Goal: Task Accomplishment & Management: Manage account settings

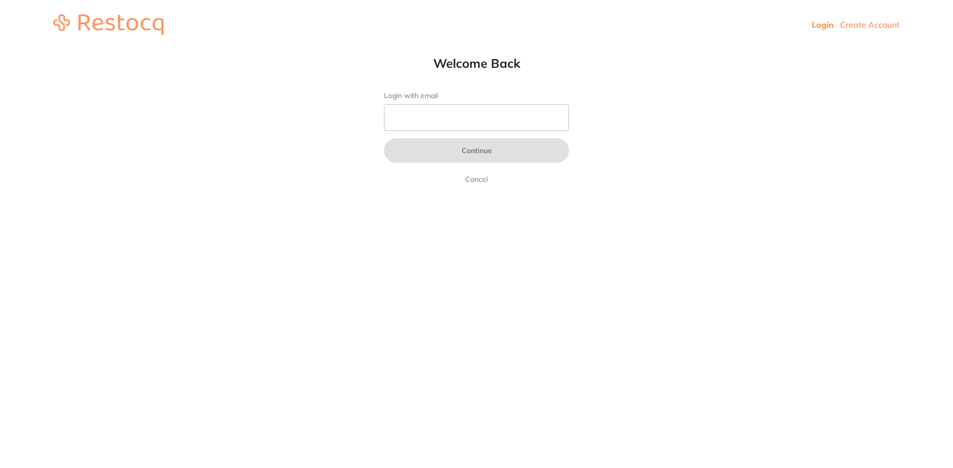
type input "[EMAIL_ADDRESS][DOMAIN_NAME]"
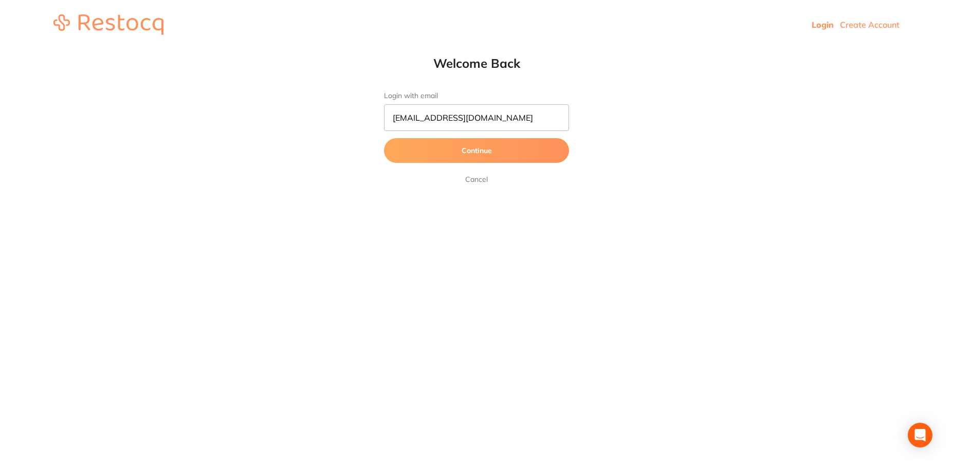
click at [454, 145] on button "Continue" at bounding box center [476, 150] width 185 height 25
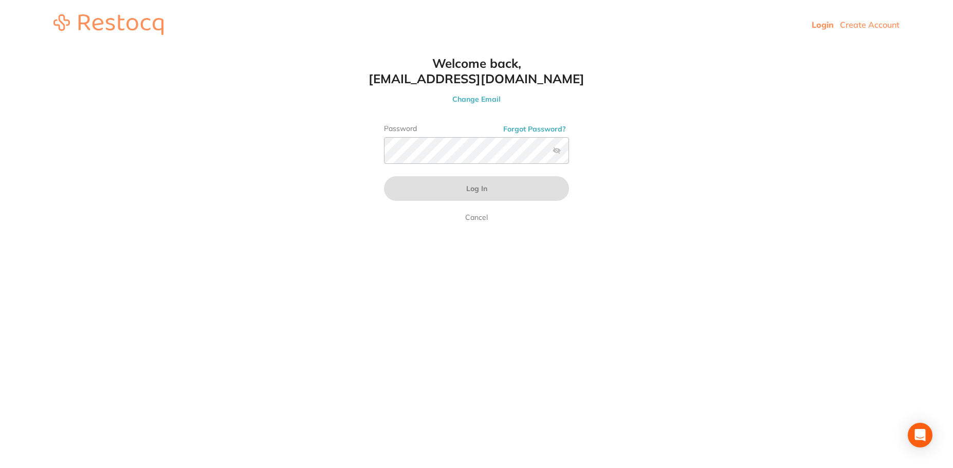
click at [813, 20] on link "Login" at bounding box center [823, 25] width 22 height 10
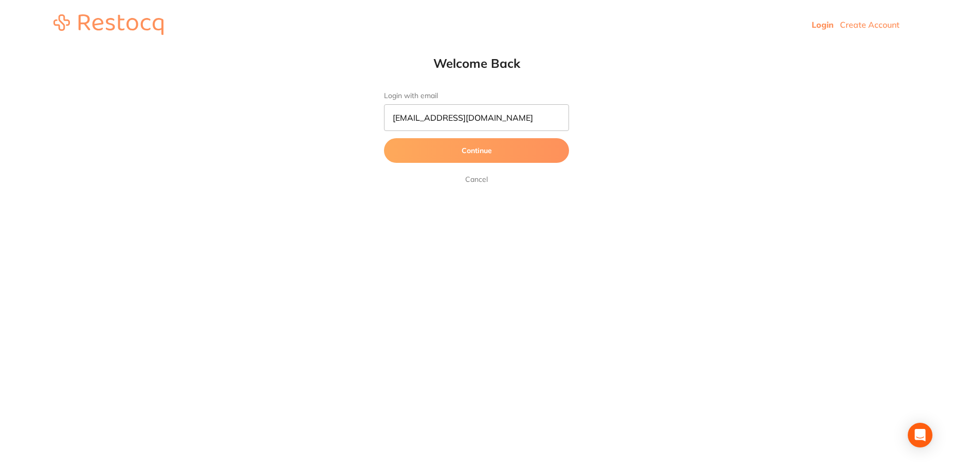
click at [486, 185] on link "Cancel" at bounding box center [476, 179] width 27 height 12
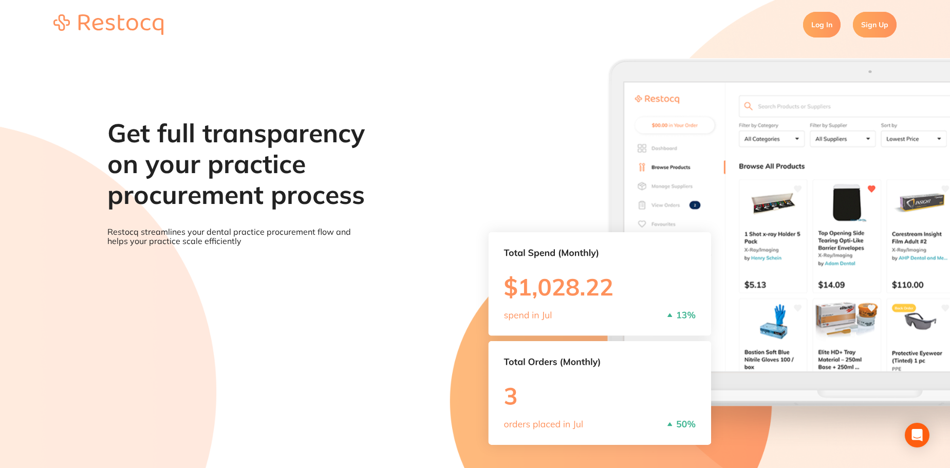
click at [816, 25] on link "Log In" at bounding box center [822, 25] width 38 height 26
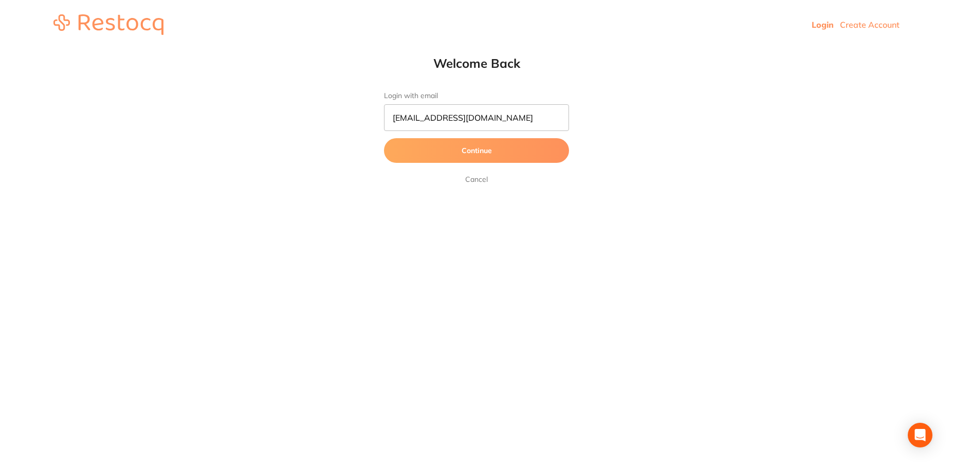
click at [464, 132] on form "Login with email jhon@gmail.com Continue Cancel" at bounding box center [476, 139] width 185 height 94
click at [465, 124] on input "[EMAIL_ADDRESS][DOMAIN_NAME]" at bounding box center [476, 117] width 185 height 27
type input "j"
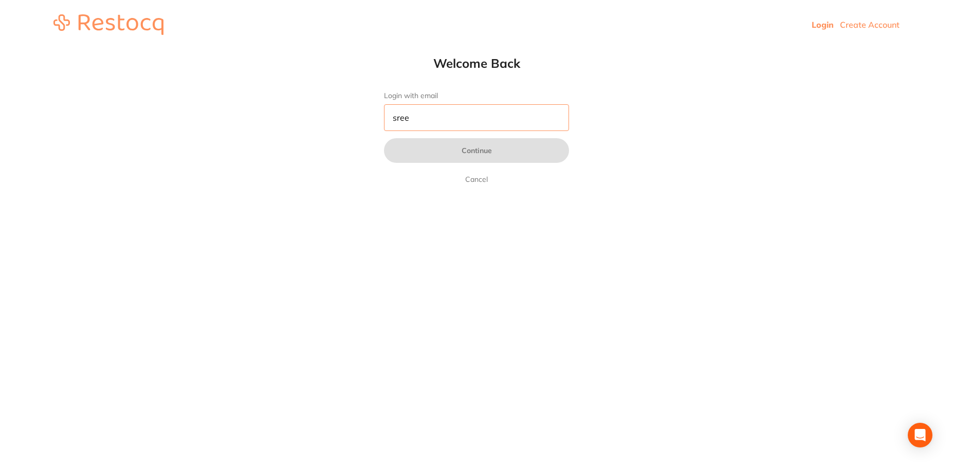
type input "sreeraj.somarajan@terrificminds.com"
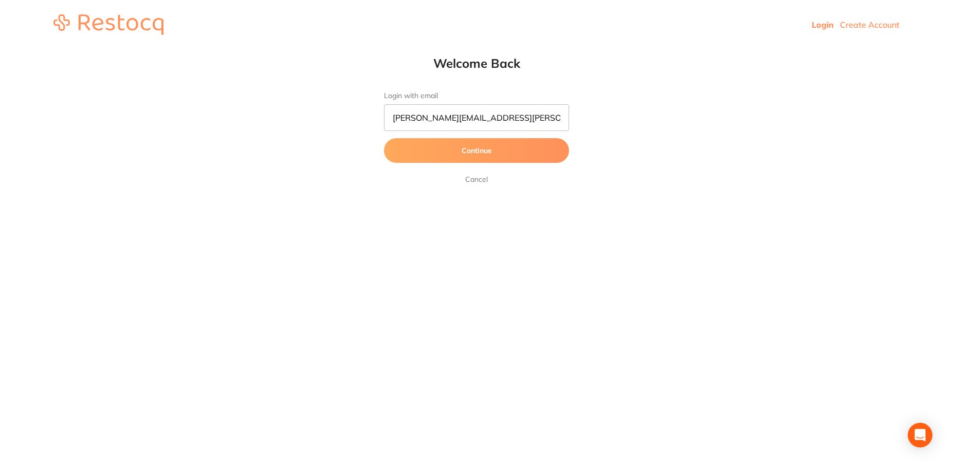
click at [472, 145] on button "Continue" at bounding box center [476, 150] width 185 height 25
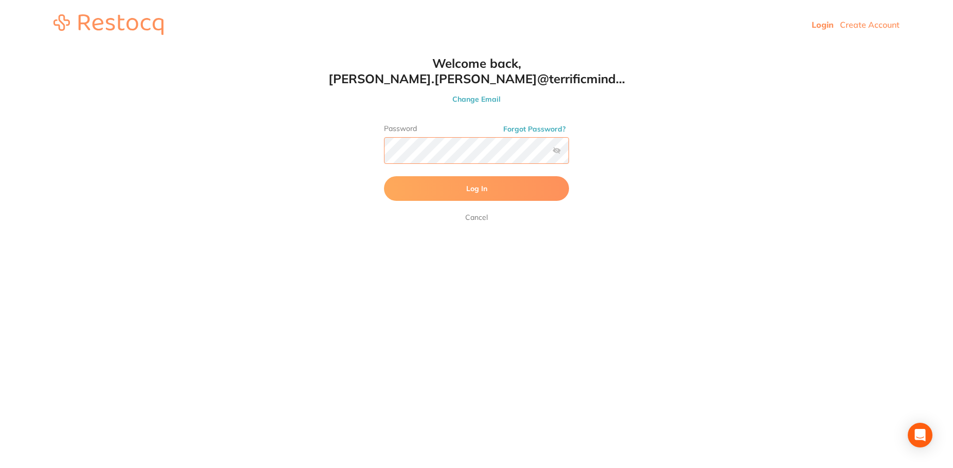
click at [384, 176] on button "Log In" at bounding box center [476, 188] width 185 height 25
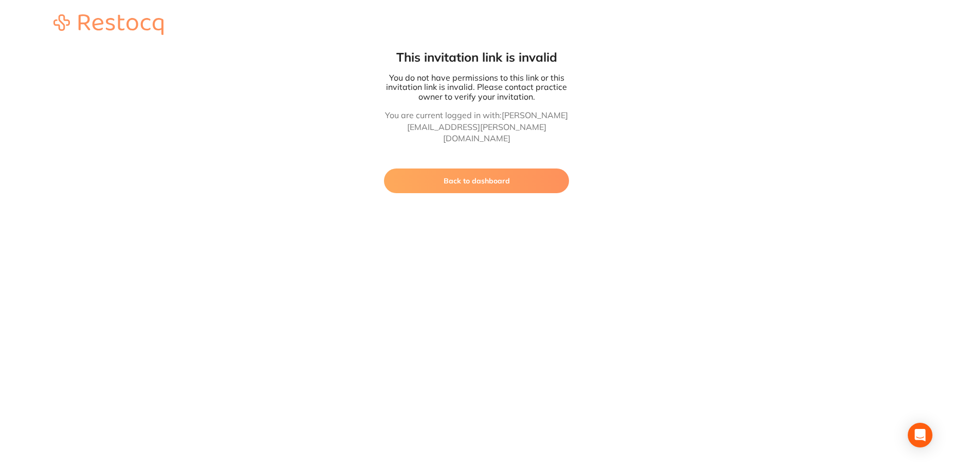
click at [471, 169] on button "Back to dashboard" at bounding box center [476, 181] width 185 height 25
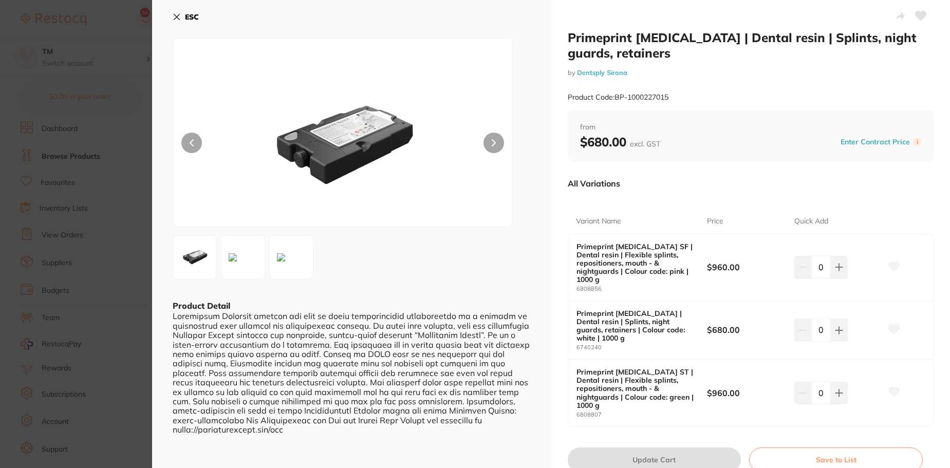
click at [902, 260] on button at bounding box center [895, 267] width 26 height 26
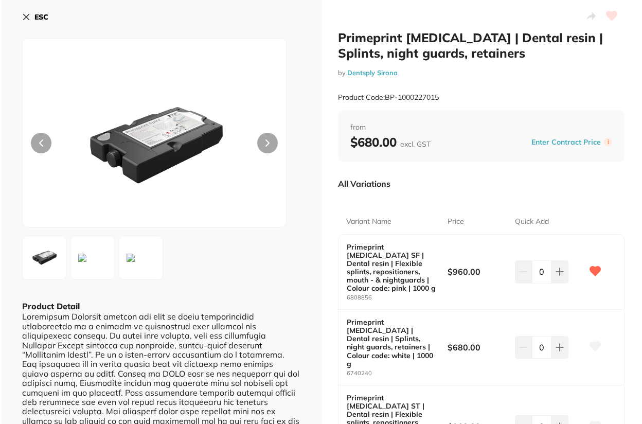
scroll to position [704, 0]
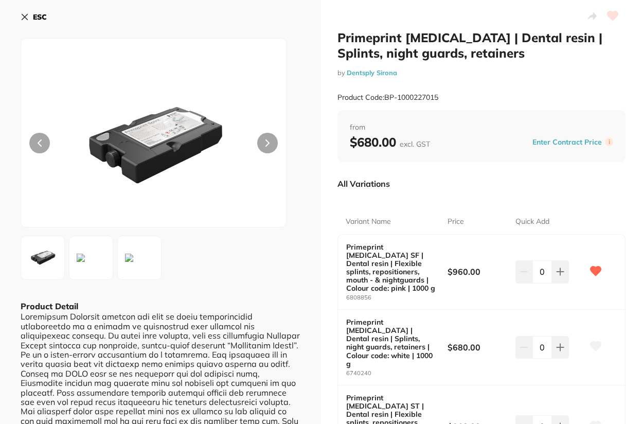
click at [594, 266] on icon at bounding box center [595, 270] width 11 height 9
click at [594, 273] on button at bounding box center [595, 272] width 26 height 26
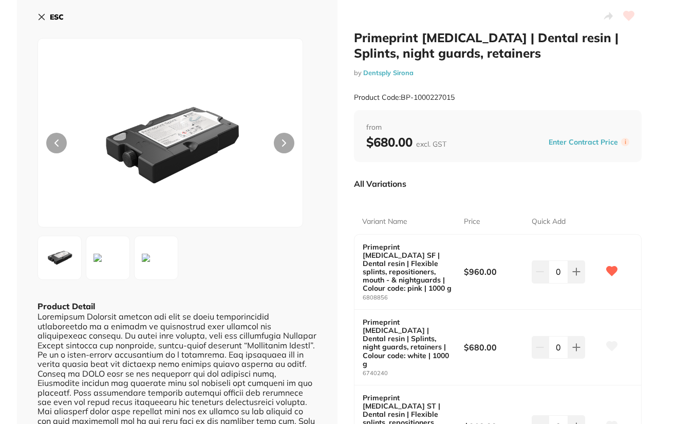
scroll to position [712, 0]
